Goal: Transaction & Acquisition: Purchase product/service

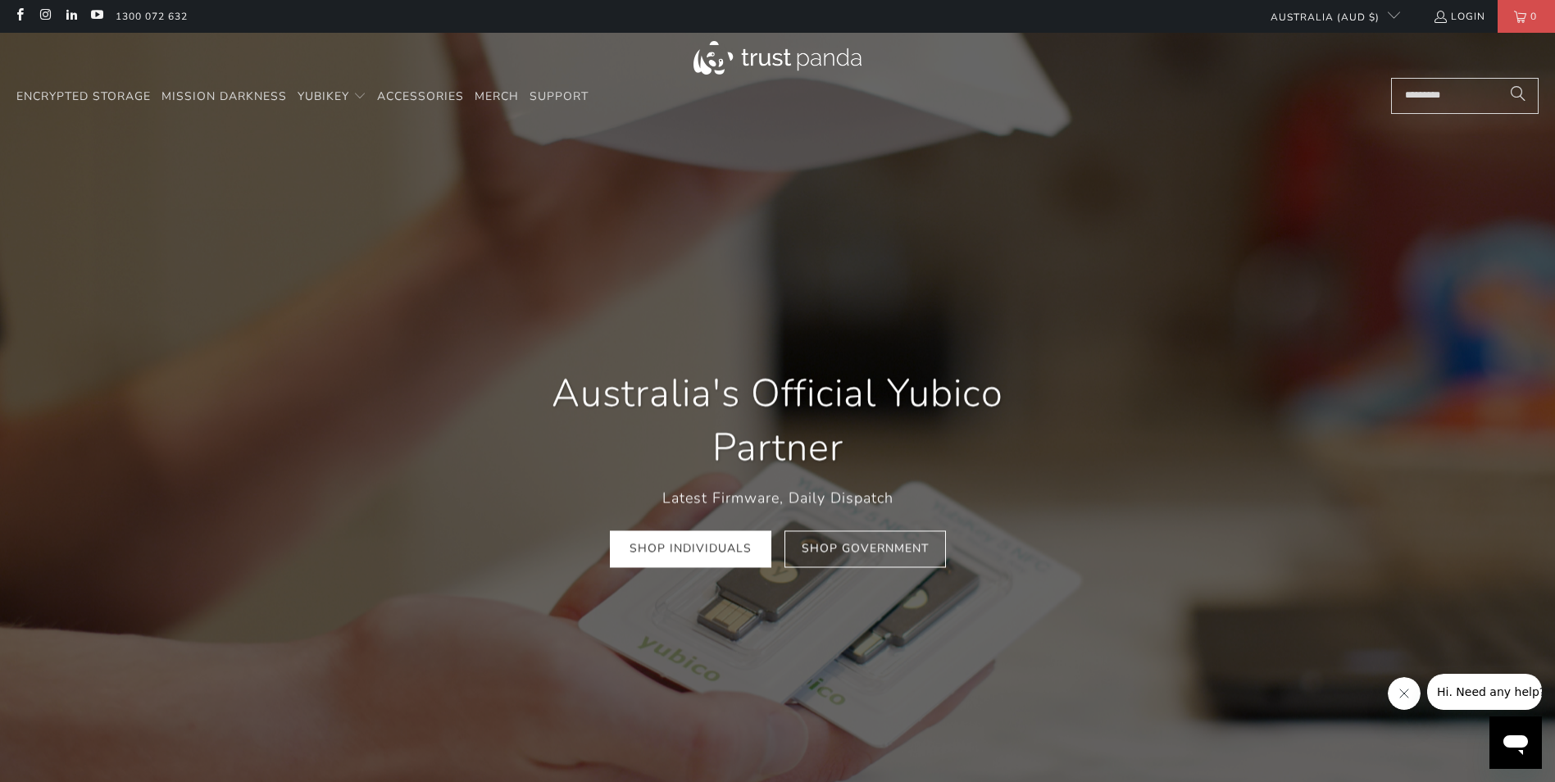
click at [897, 552] on link "Shop Government" at bounding box center [864, 549] width 161 height 37
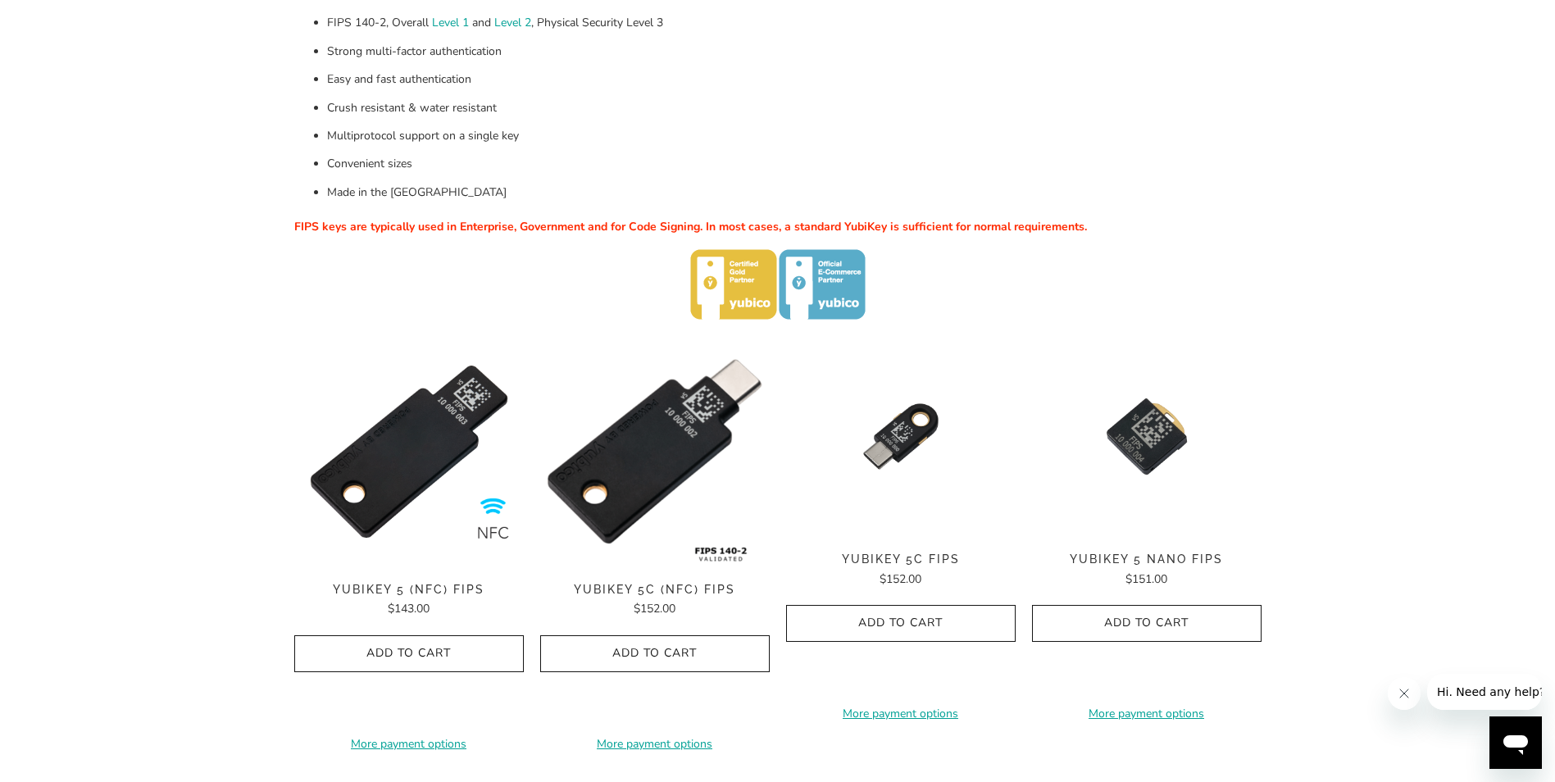
scroll to position [328, 0]
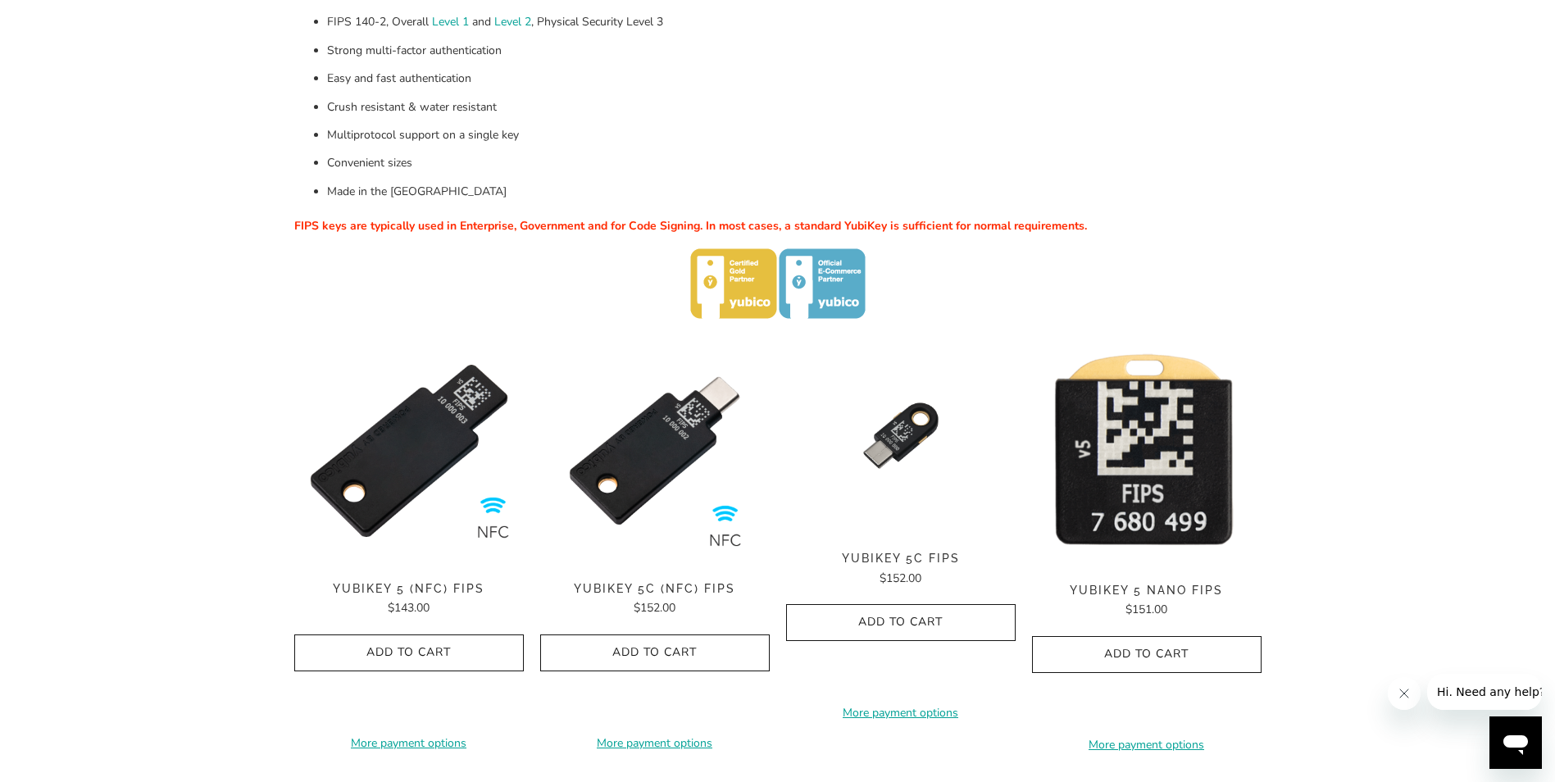
click at [1174, 450] on img at bounding box center [1146, 451] width 229 height 231
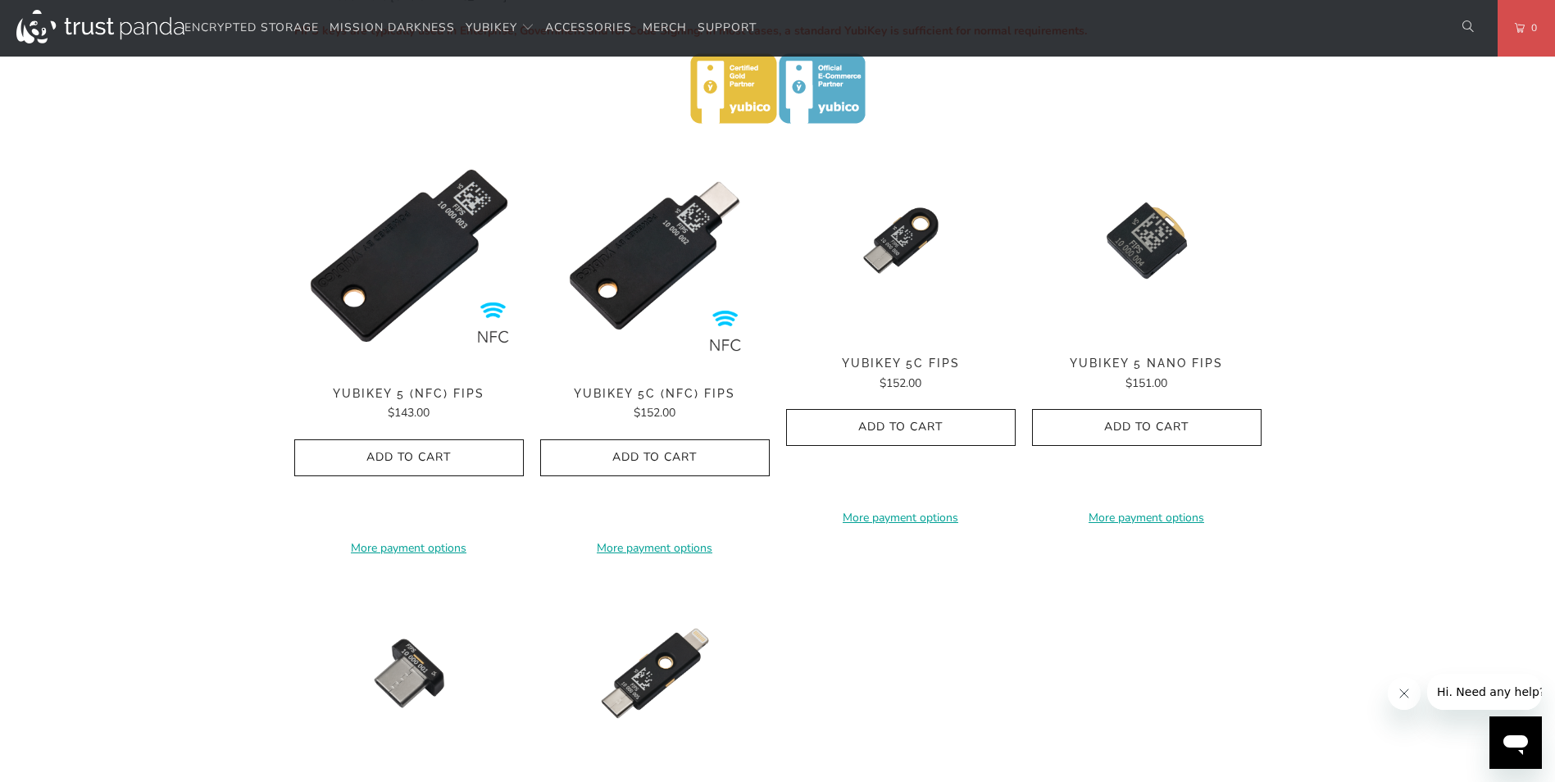
scroll to position [410, 0]
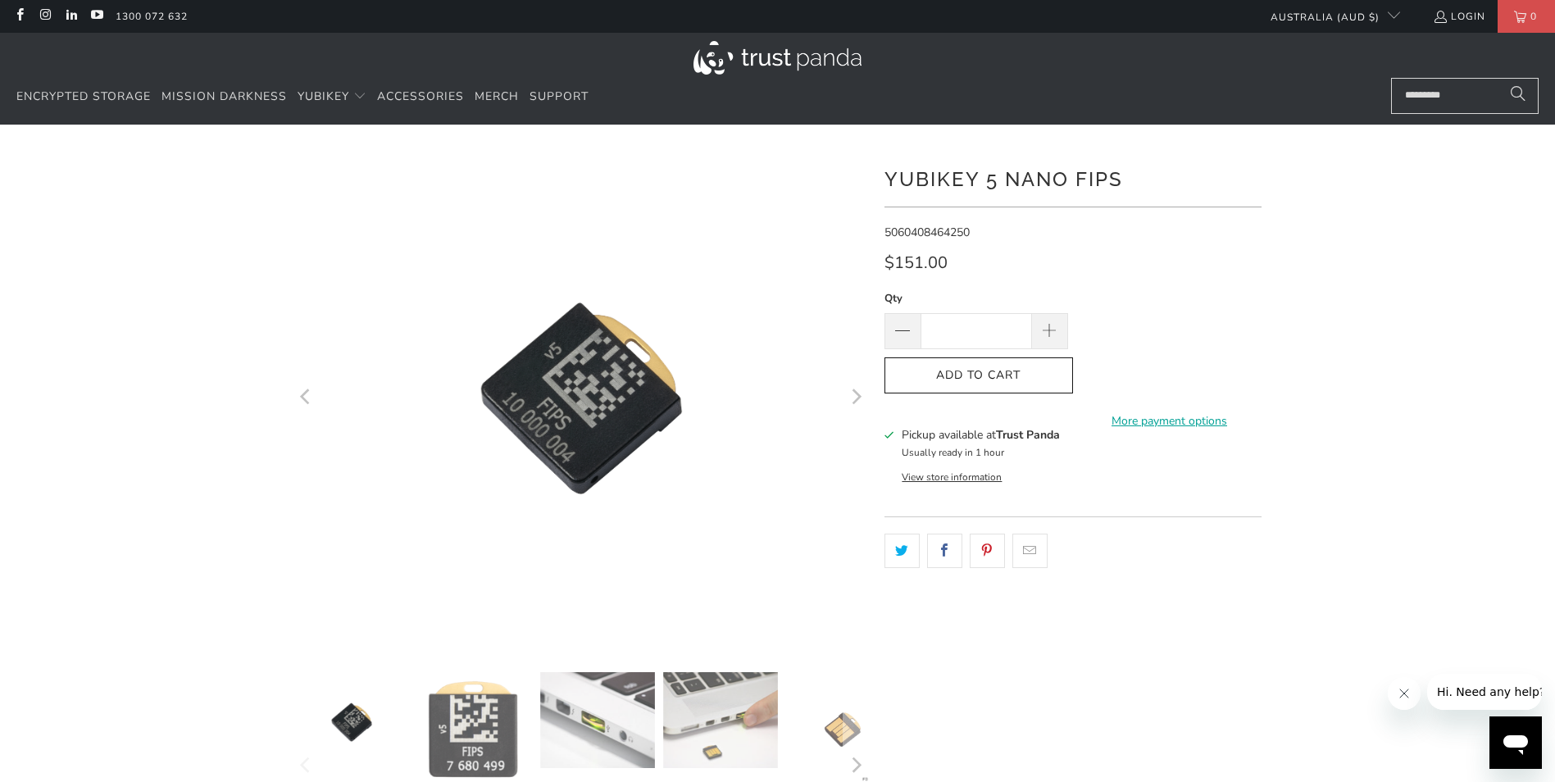
click at [863, 398] on icon "Next" at bounding box center [855, 397] width 16 height 299
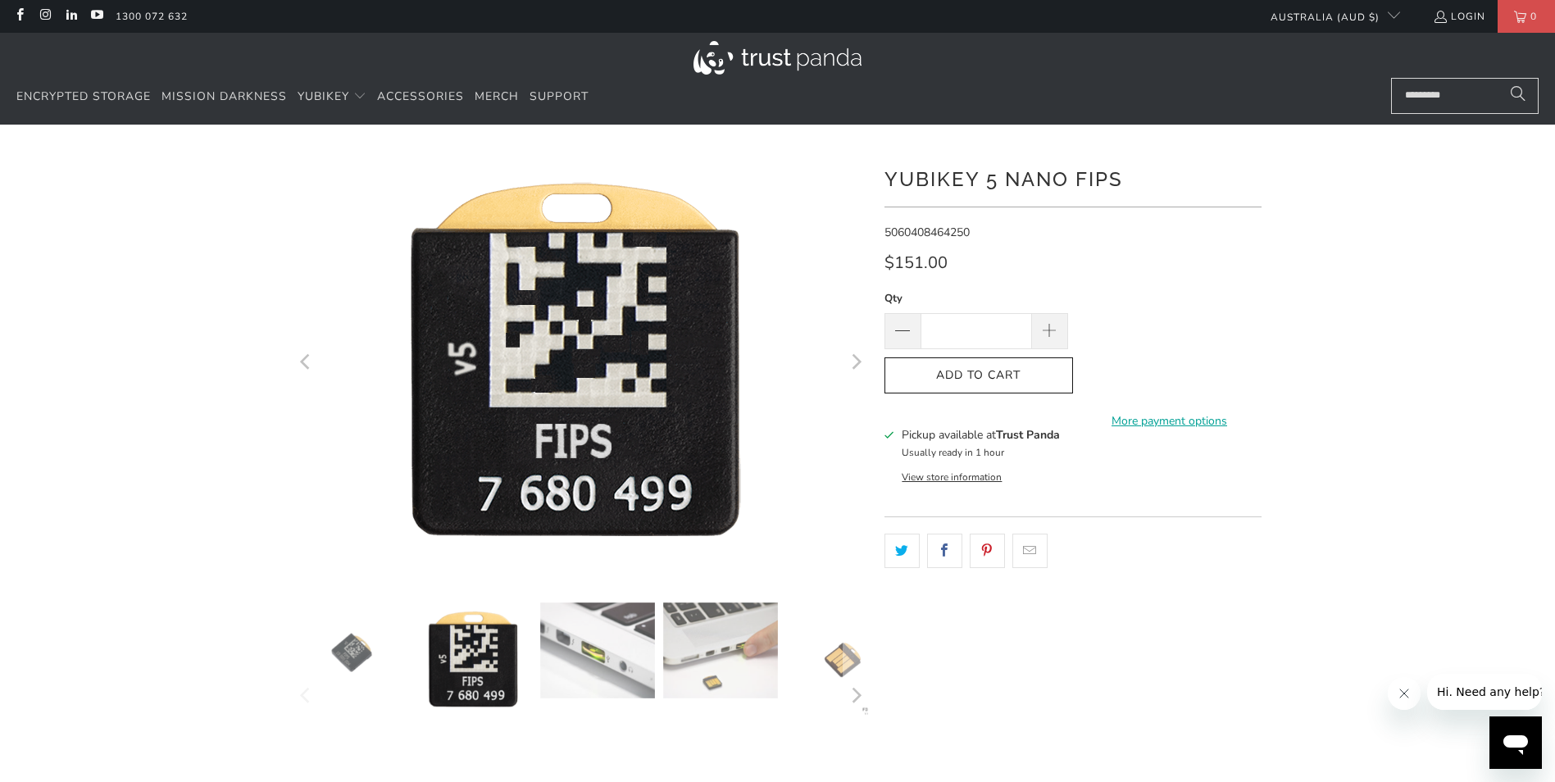
click at [863, 398] on icon "Next" at bounding box center [855, 362] width 16 height 257
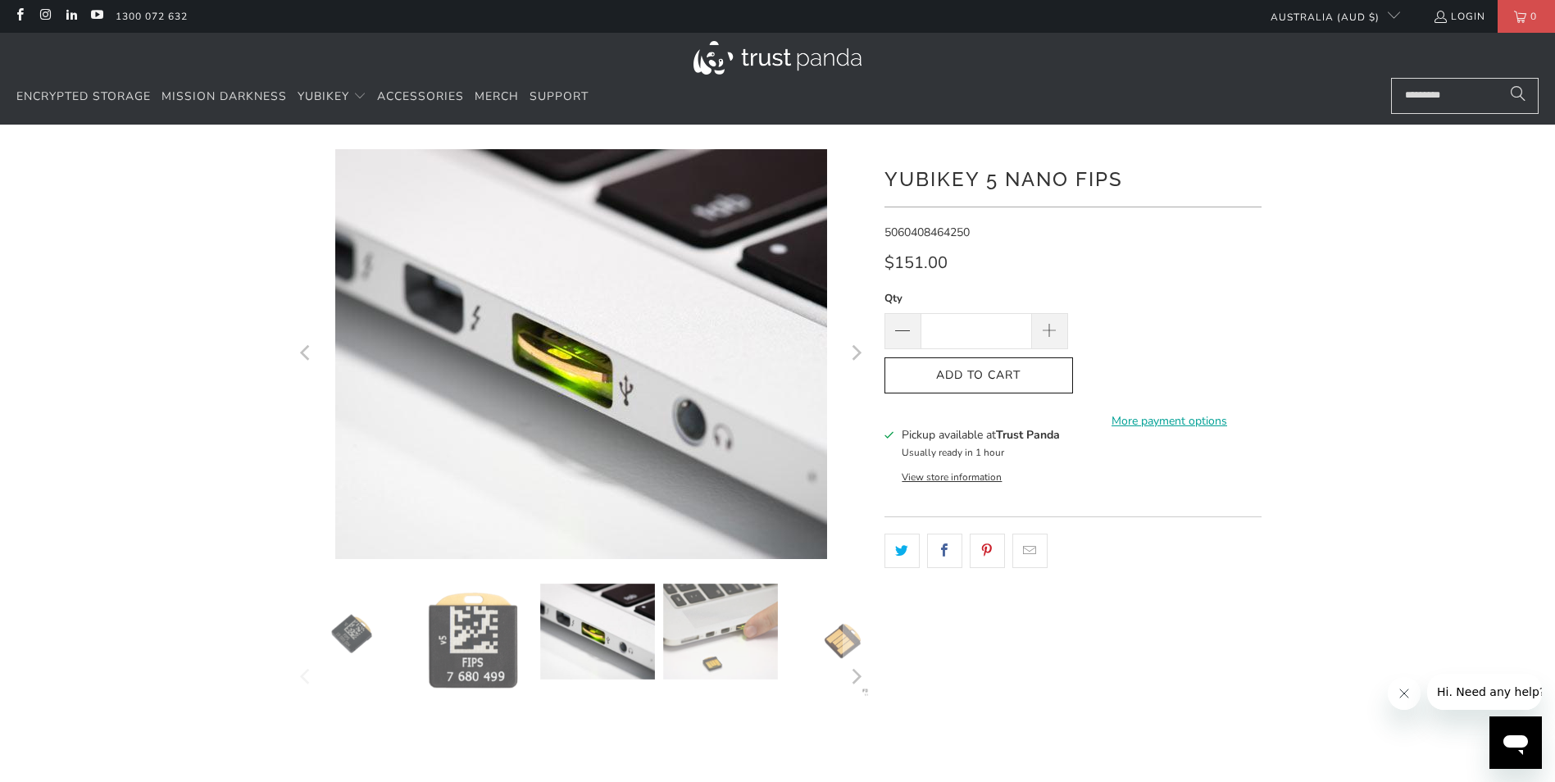
click at [863, 398] on icon "Next" at bounding box center [855, 354] width 16 height 246
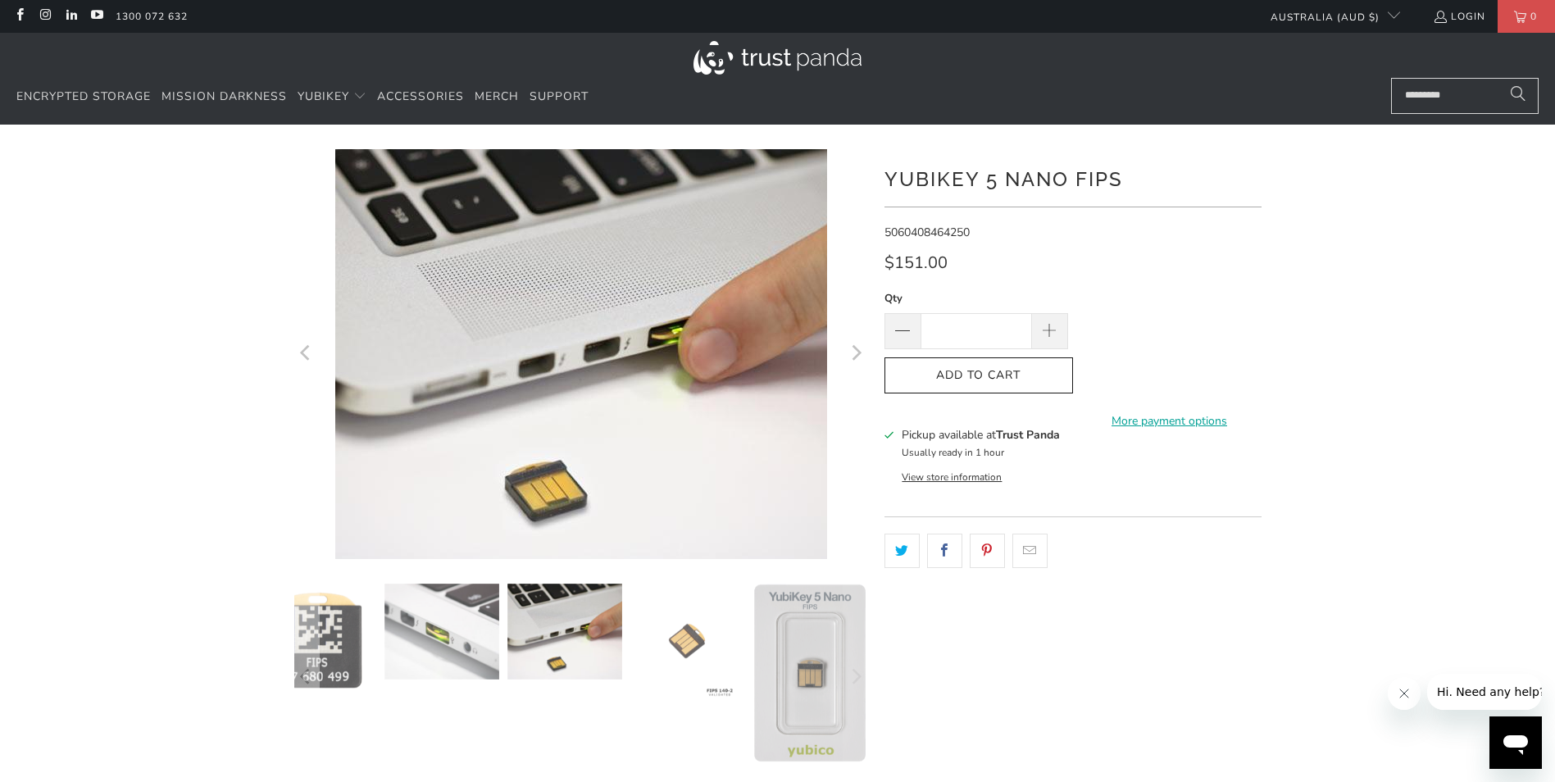
click at [863, 398] on icon "Next" at bounding box center [855, 354] width 16 height 246
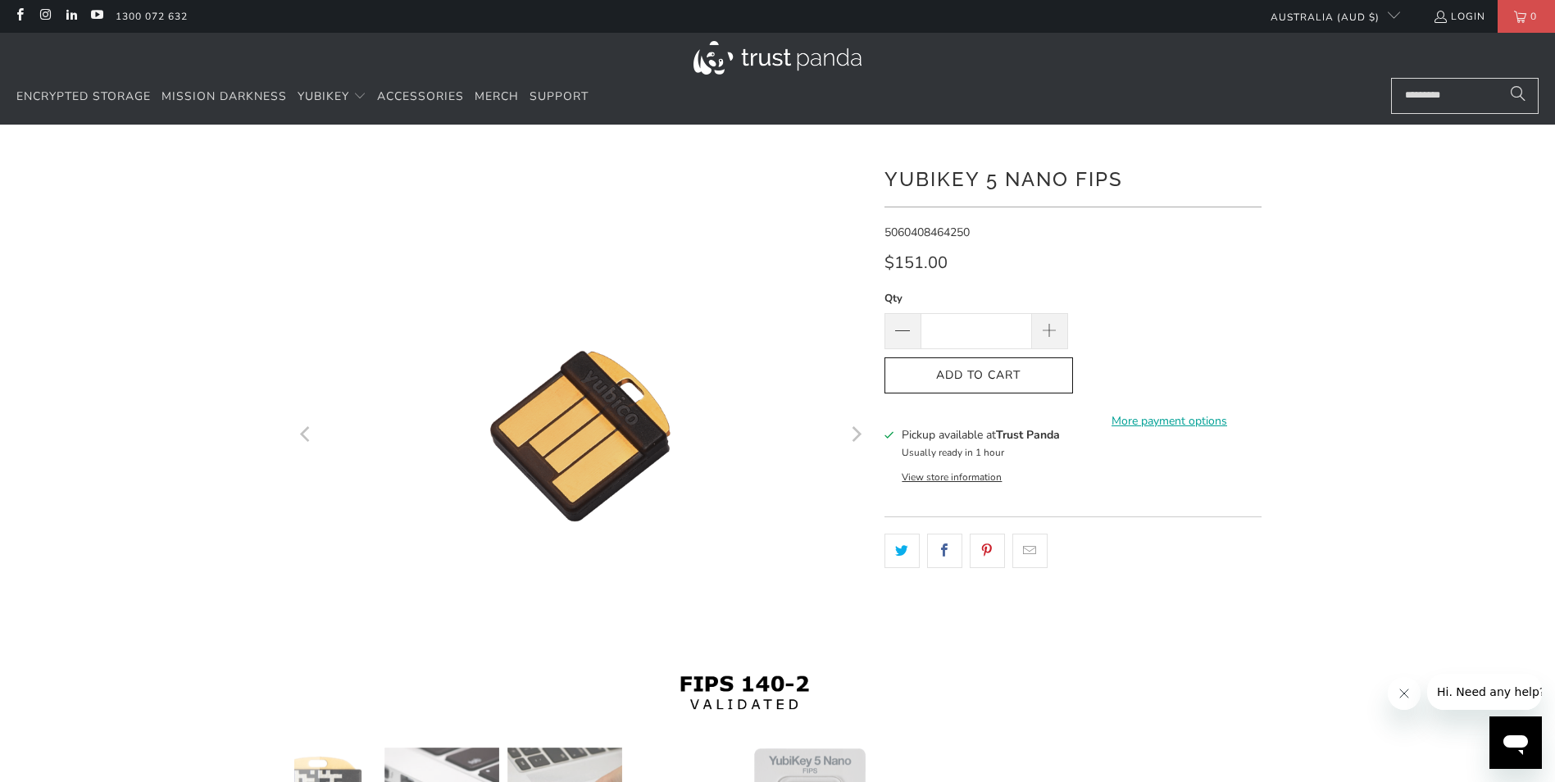
click at [863, 398] on icon "Next" at bounding box center [855, 435] width 16 height 344
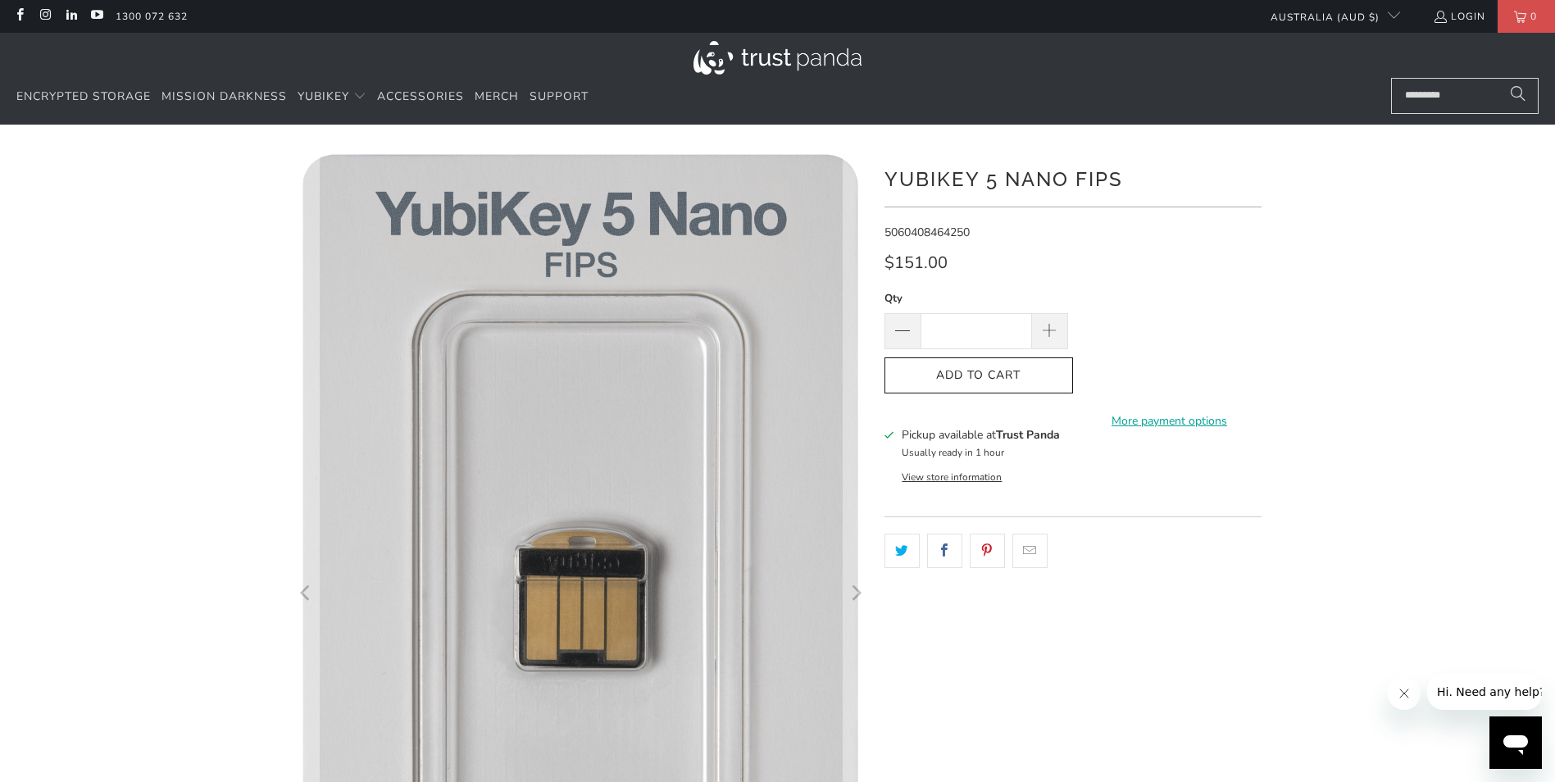
click at [863, 398] on icon "Next" at bounding box center [855, 595] width 16 height 536
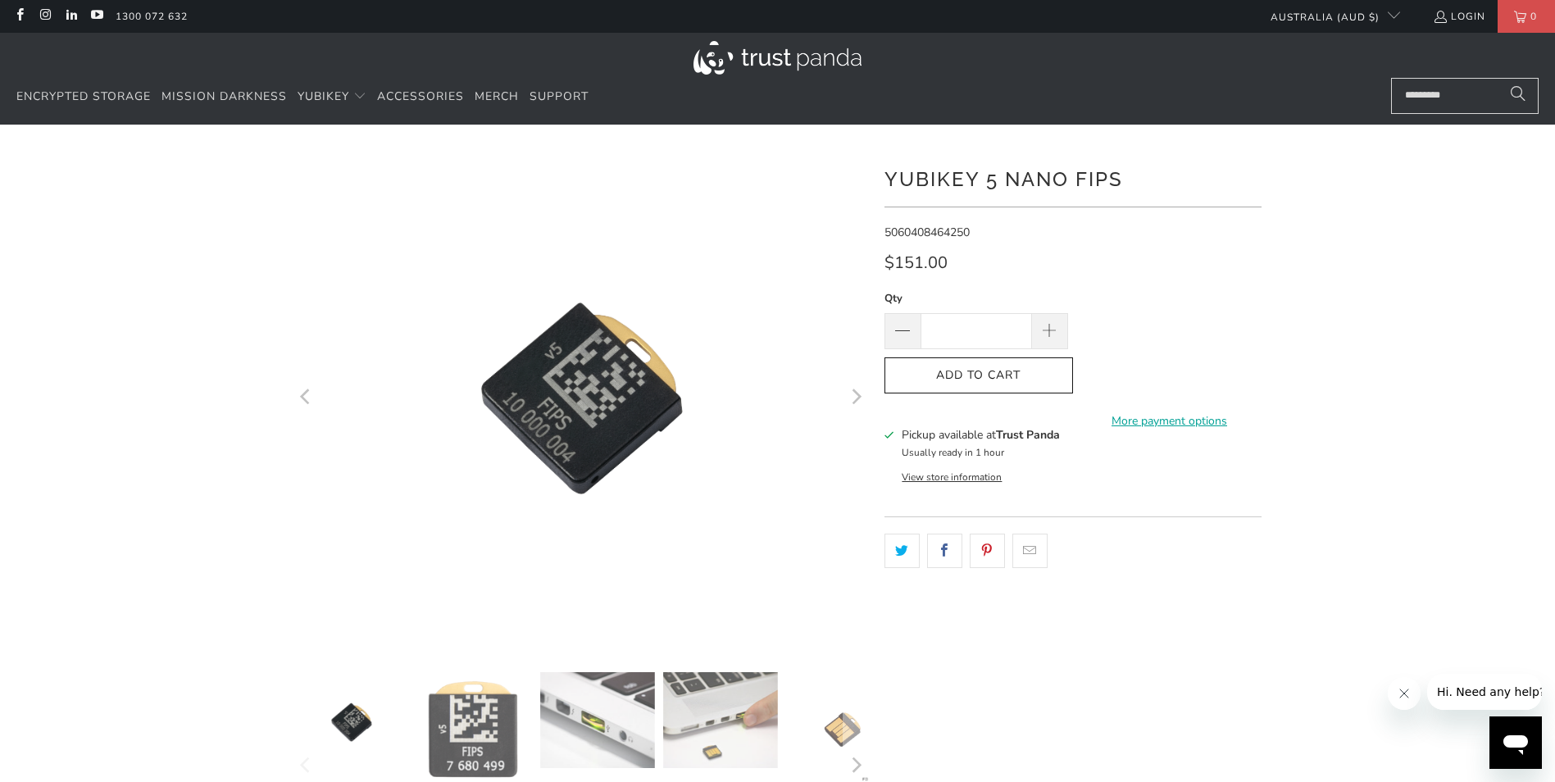
click at [863, 398] on icon "Next" at bounding box center [855, 397] width 16 height 299
